Goal: Information Seeking & Learning: Learn about a topic

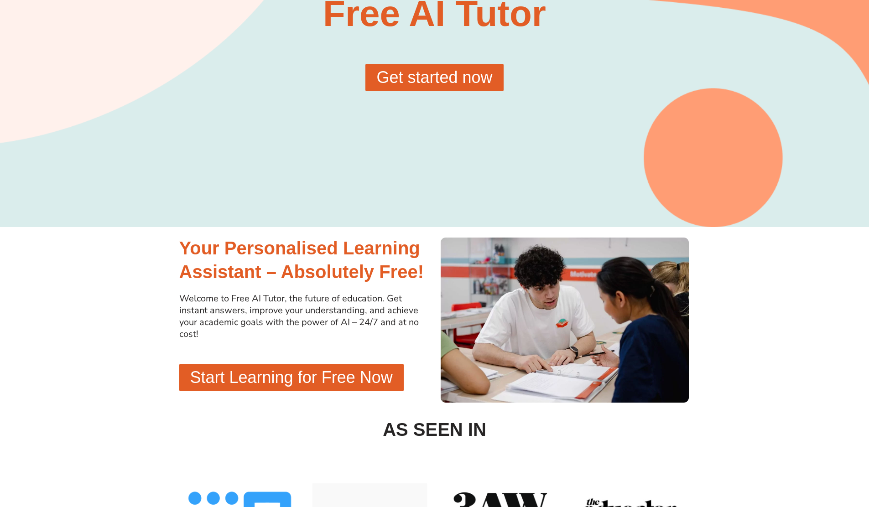
scroll to position [245, 0]
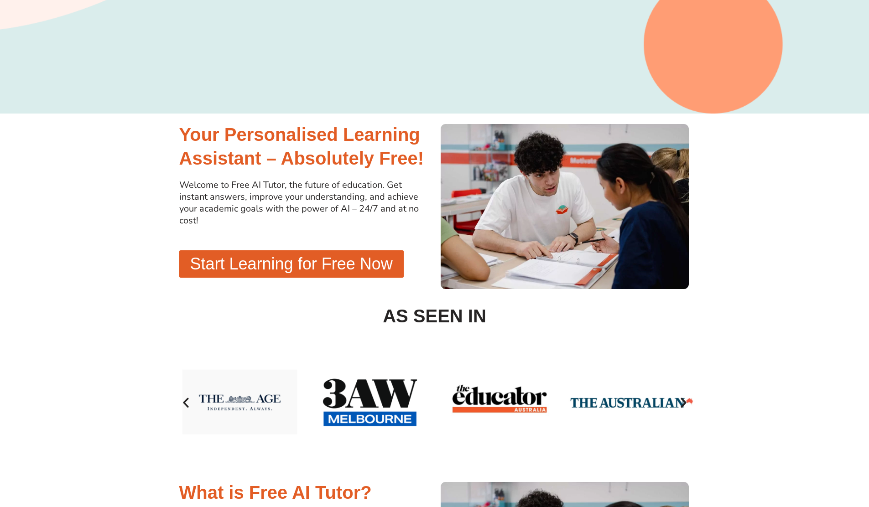
click at [245, 269] on span "Start Learning for Free Now" at bounding box center [291, 264] width 203 height 16
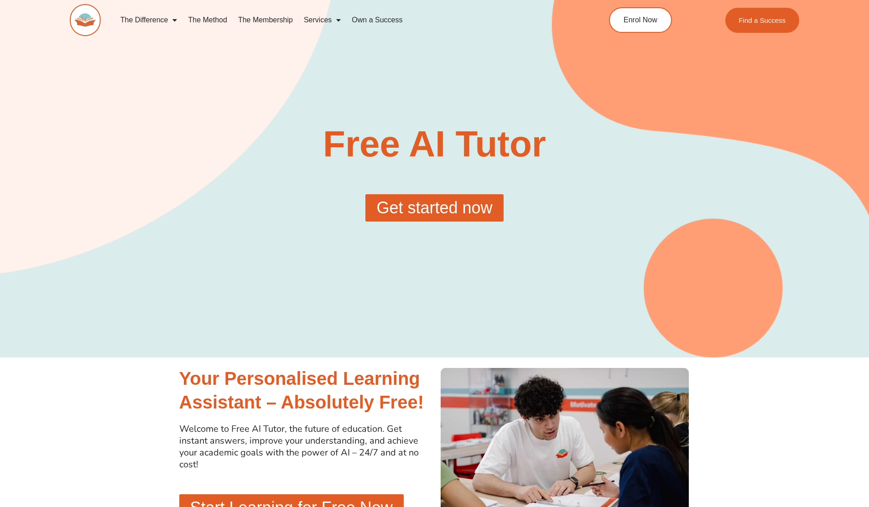
scroll to position [0, 0]
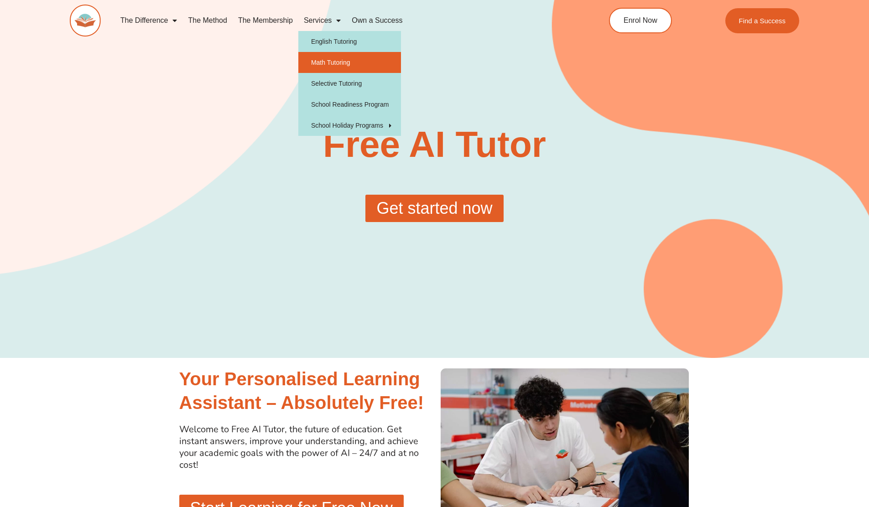
click at [334, 71] on link "Math Tutoring" at bounding box center [349, 62] width 103 height 21
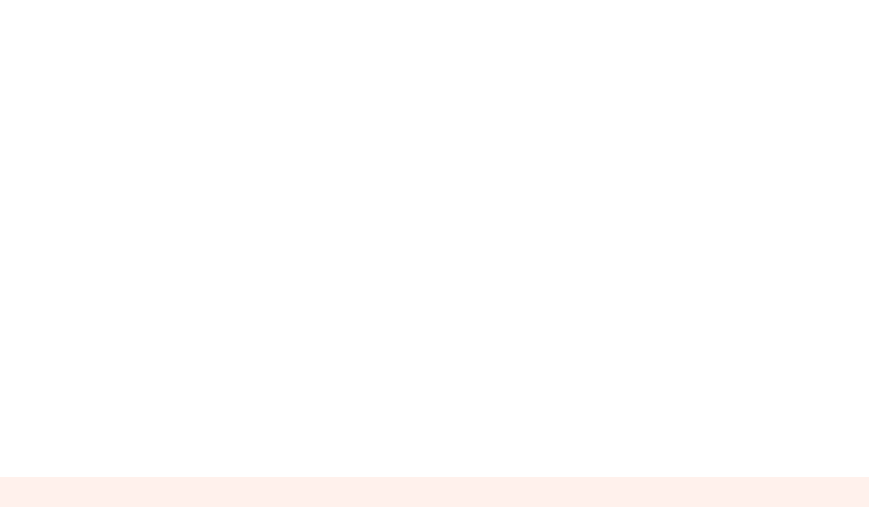
scroll to position [101, 0]
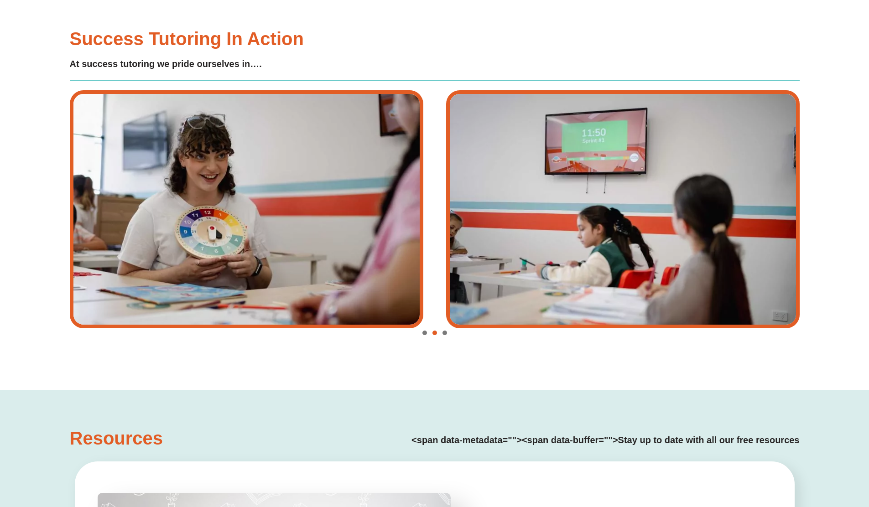
type input "*"
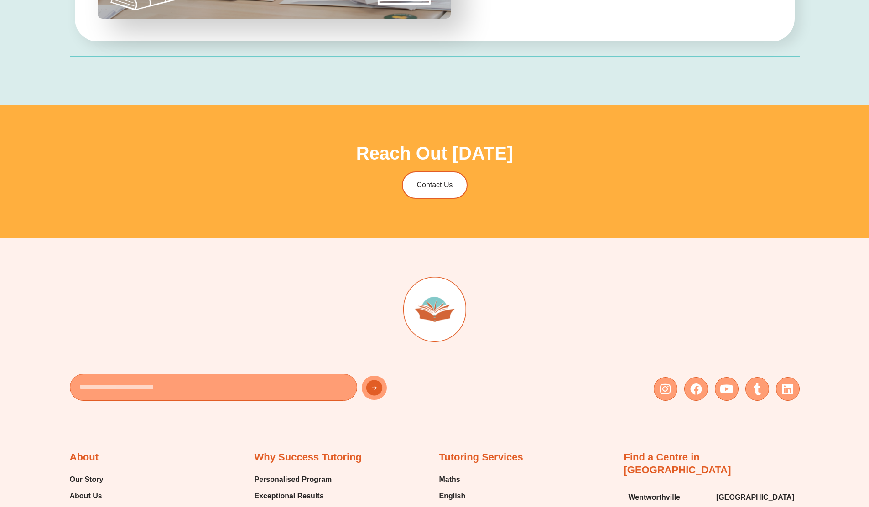
scroll to position [2997, 0]
